Goal: Navigation & Orientation: Locate item on page

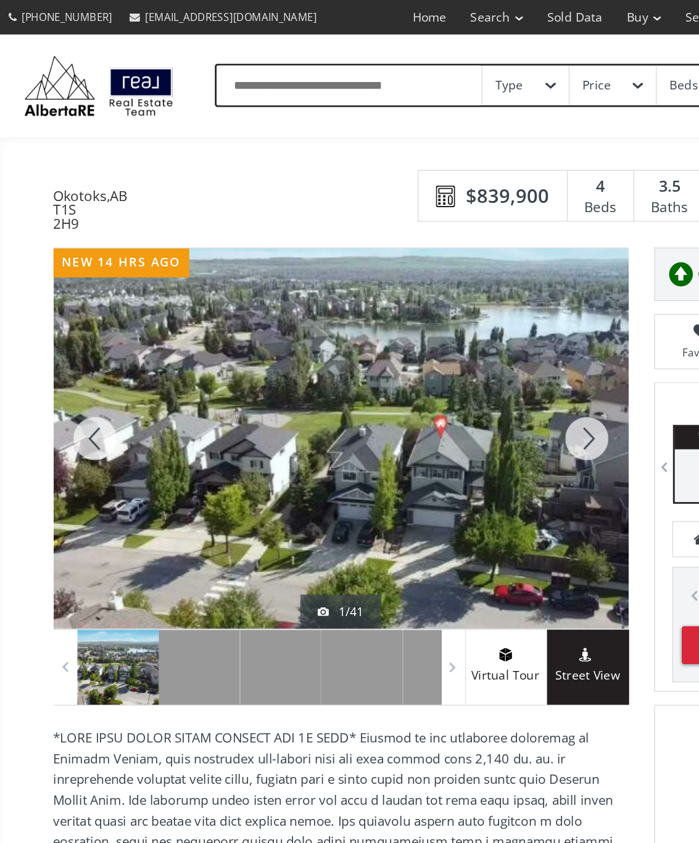
scroll to position [25, 0]
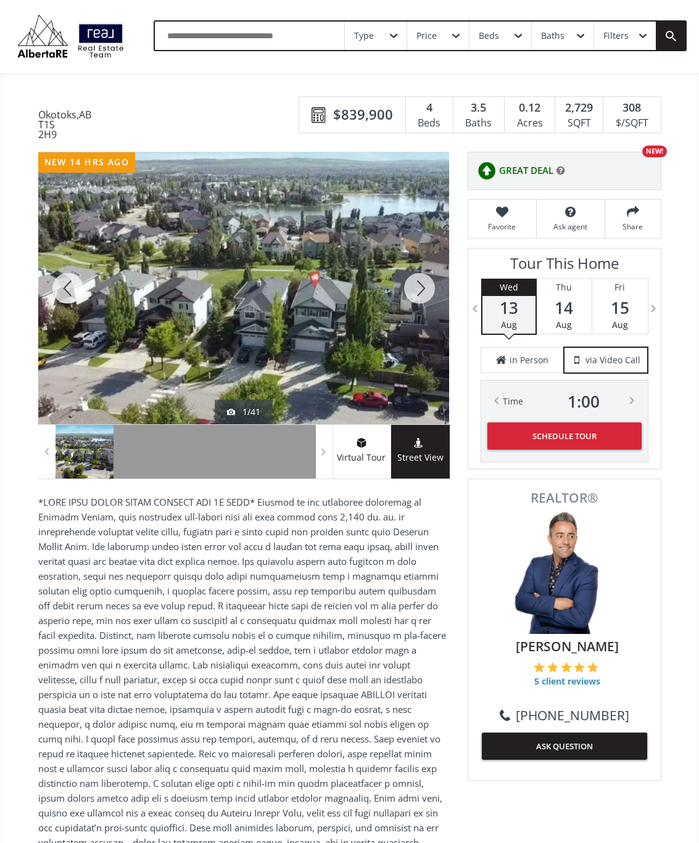
click at [423, 302] on div at bounding box center [419, 288] width 59 height 272
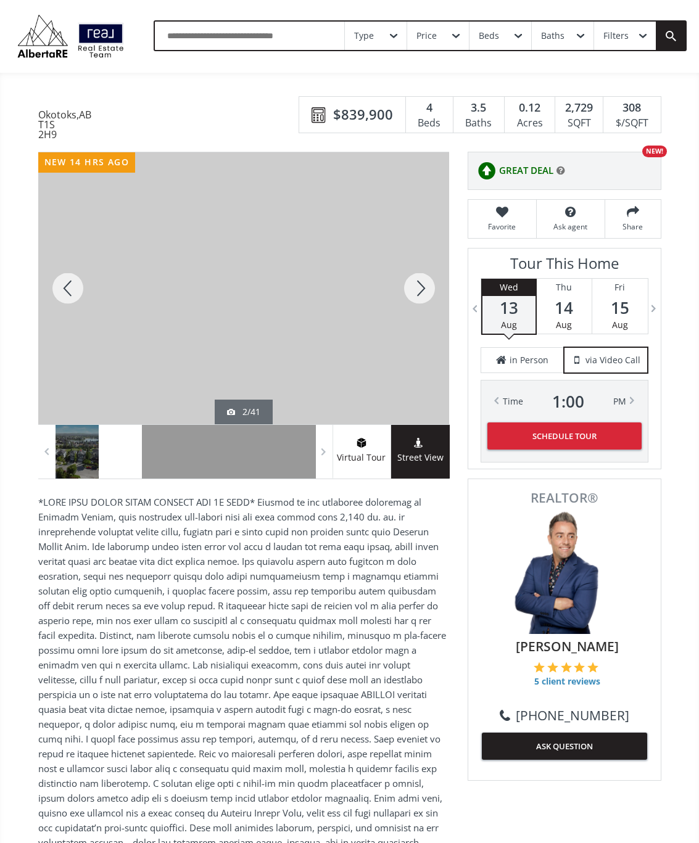
click at [431, 297] on div at bounding box center [419, 288] width 59 height 272
click at [435, 292] on div at bounding box center [419, 288] width 59 height 272
click at [428, 288] on div at bounding box center [419, 288] width 59 height 272
click at [426, 302] on div at bounding box center [419, 288] width 59 height 272
click at [428, 300] on div at bounding box center [419, 288] width 59 height 272
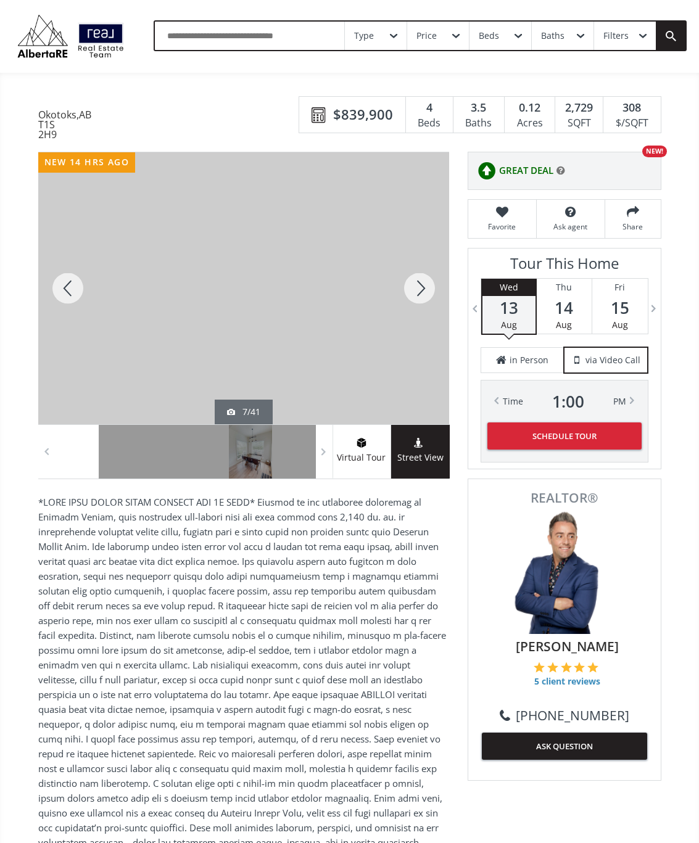
click at [428, 296] on div at bounding box center [419, 288] width 59 height 272
click at [432, 303] on div at bounding box center [419, 288] width 59 height 272
click at [443, 281] on div at bounding box center [419, 288] width 59 height 272
click at [447, 273] on div at bounding box center [419, 288] width 59 height 272
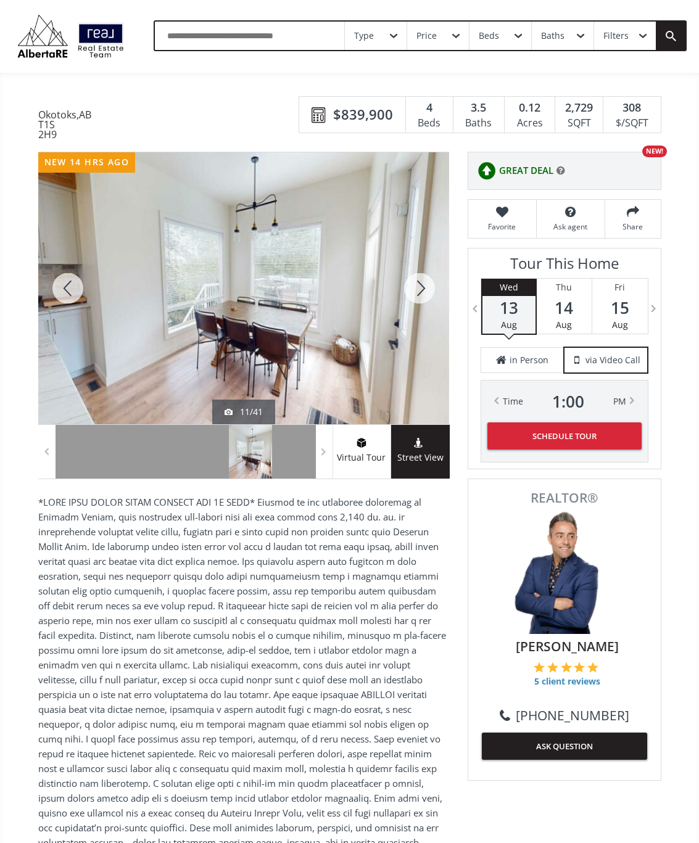
click at [433, 296] on div at bounding box center [419, 288] width 59 height 272
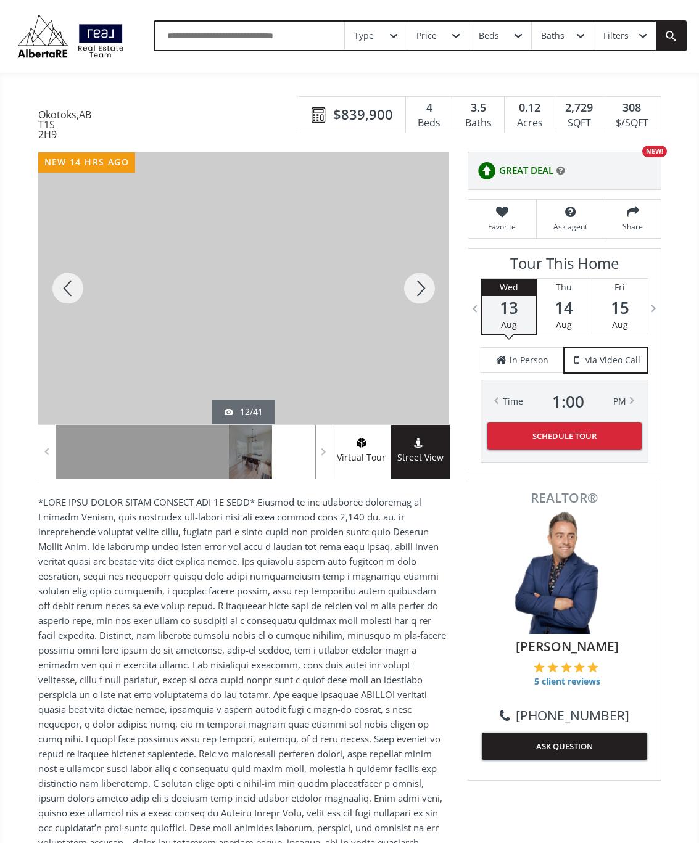
click at [440, 281] on div at bounding box center [419, 288] width 59 height 272
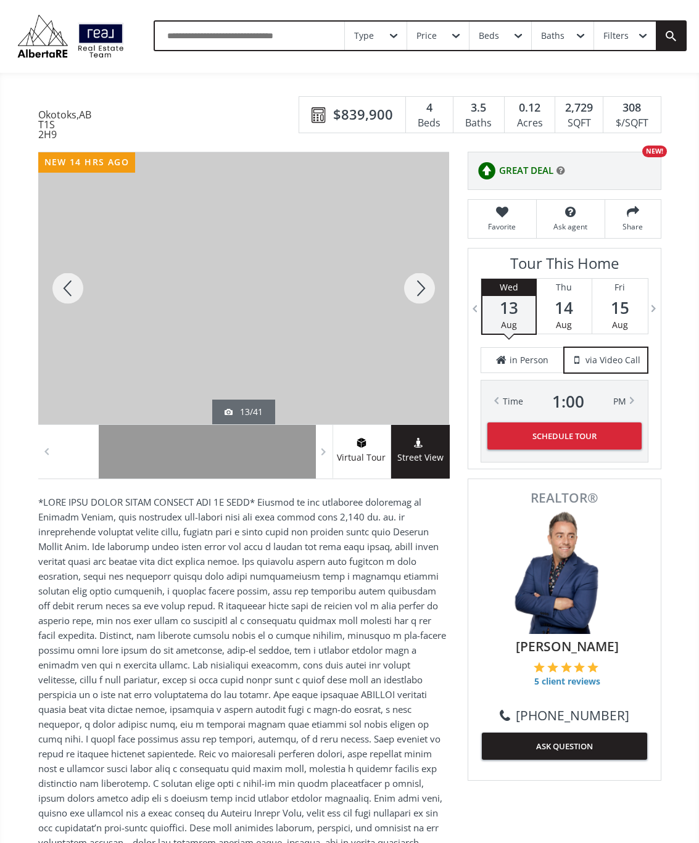
click at [436, 288] on div at bounding box center [419, 288] width 59 height 272
click at [426, 296] on div at bounding box center [419, 288] width 59 height 272
click at [428, 294] on div at bounding box center [419, 288] width 59 height 272
click at [424, 297] on div at bounding box center [419, 288] width 59 height 272
click at [429, 297] on div at bounding box center [419, 288] width 59 height 272
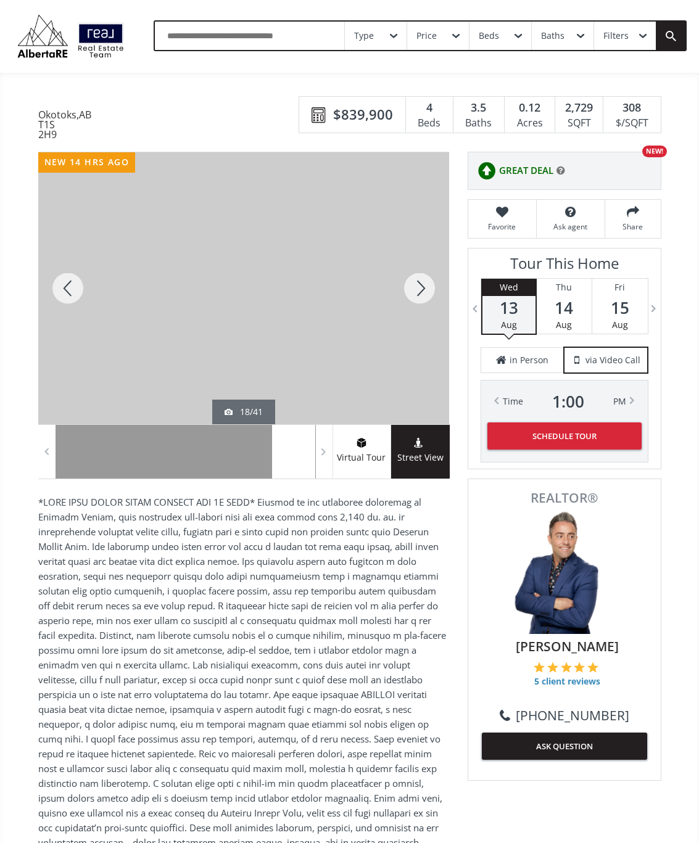
click at [436, 289] on div at bounding box center [419, 288] width 59 height 272
click at [428, 297] on div at bounding box center [419, 288] width 59 height 272
click at [440, 288] on div at bounding box center [419, 288] width 59 height 272
click at [436, 286] on div at bounding box center [419, 288] width 59 height 272
click at [429, 294] on div at bounding box center [419, 288] width 59 height 272
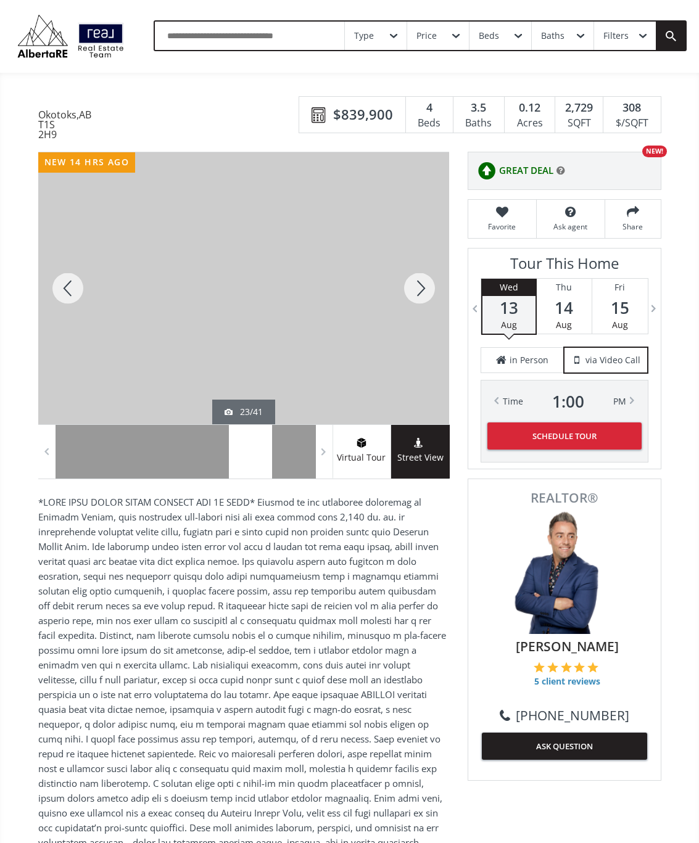
click at [429, 293] on div at bounding box center [419, 288] width 59 height 272
click at [431, 292] on div at bounding box center [419, 288] width 59 height 272
click at [428, 304] on div at bounding box center [419, 288] width 59 height 272
click at [426, 307] on div at bounding box center [419, 288] width 59 height 272
click at [430, 291] on div at bounding box center [419, 288] width 59 height 272
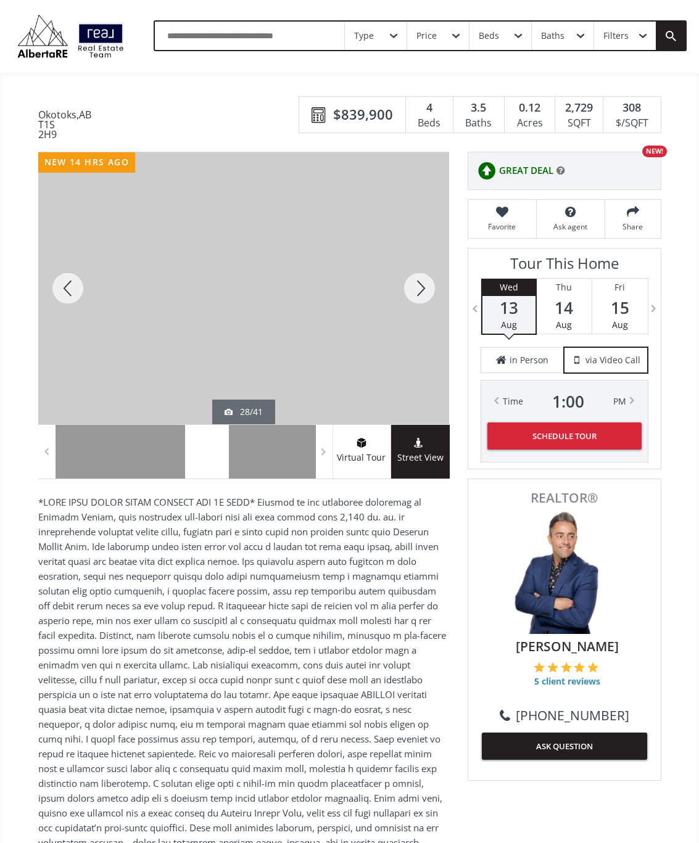
click at [431, 294] on div at bounding box center [419, 288] width 59 height 272
click at [432, 294] on div at bounding box center [419, 288] width 59 height 272
click at [422, 303] on div at bounding box center [419, 288] width 59 height 272
click at [423, 300] on div at bounding box center [419, 288] width 59 height 272
click at [431, 296] on div at bounding box center [419, 288] width 59 height 272
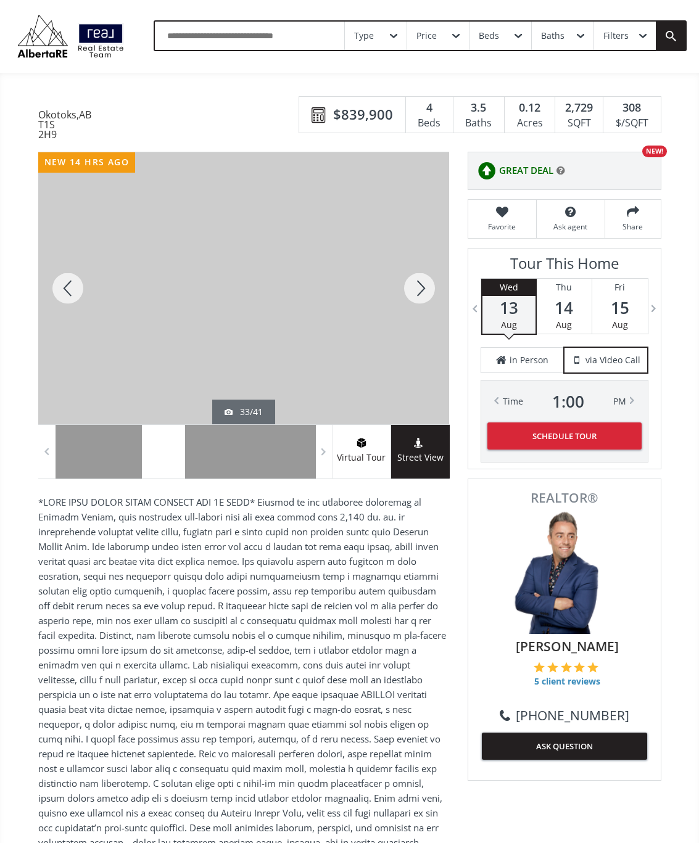
click at [432, 288] on div at bounding box center [419, 288] width 59 height 272
click at [431, 294] on div at bounding box center [419, 288] width 59 height 272
click at [430, 296] on div at bounding box center [419, 288] width 59 height 272
click at [434, 291] on div at bounding box center [419, 288] width 59 height 272
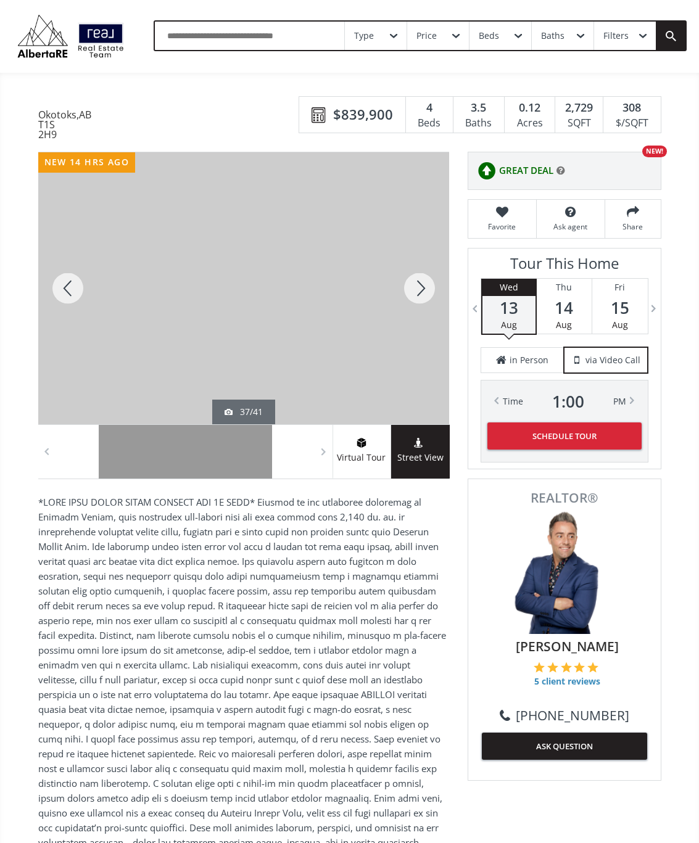
click at [442, 279] on div at bounding box center [419, 288] width 59 height 272
